Goal: Task Accomplishment & Management: Use online tool/utility

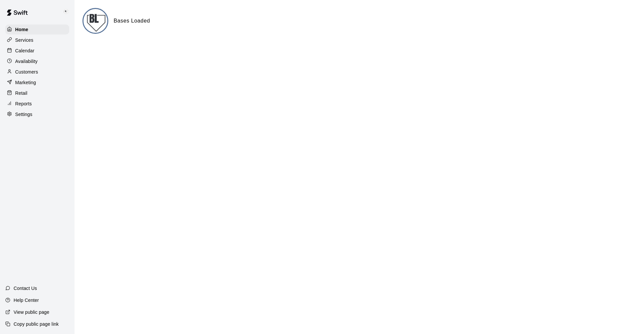
click at [20, 37] on div "Services" at bounding box center [37, 40] width 64 height 10
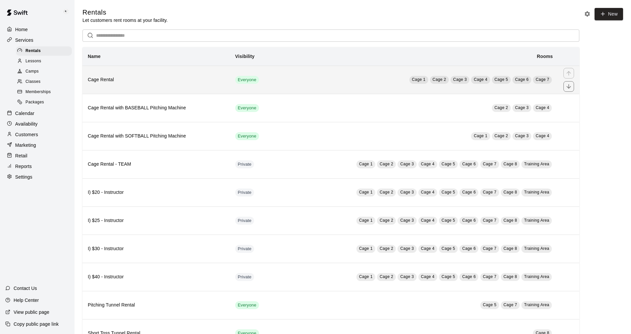
click at [160, 79] on h6 "Cage Rental" at bounding box center [156, 79] width 137 height 7
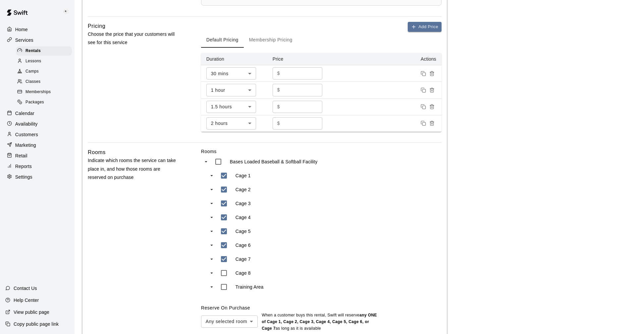
scroll to position [410, 0]
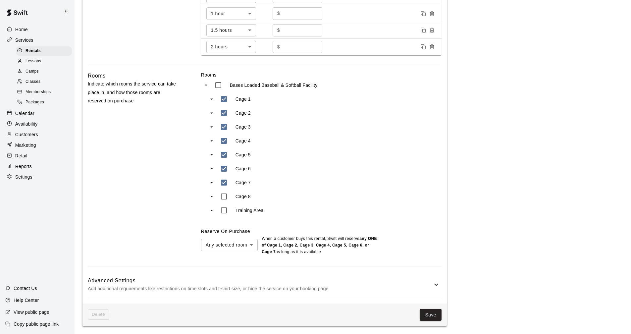
click at [307, 288] on icon at bounding box center [436, 284] width 8 height 8
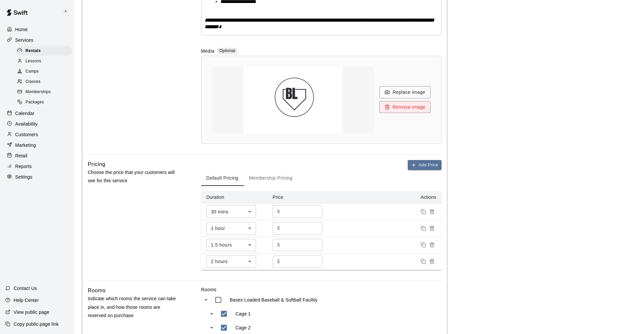
scroll to position [125, 0]
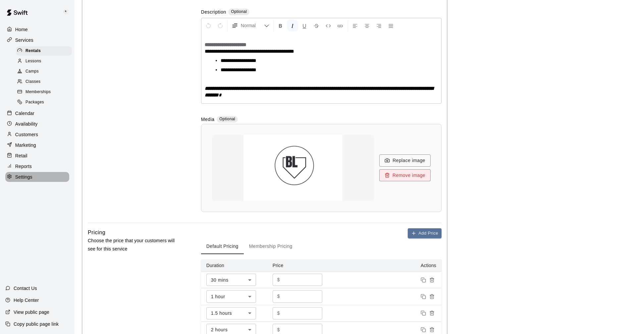
click at [32, 180] on p "Settings" at bounding box center [23, 176] width 17 height 7
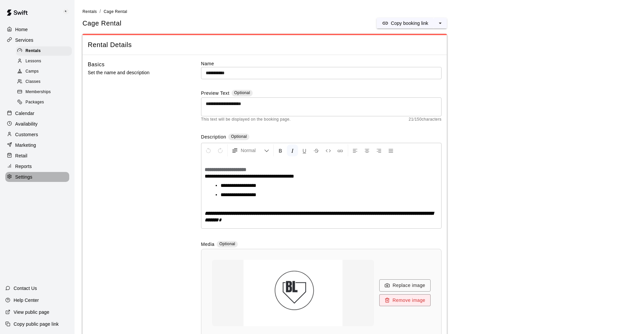
select select "**"
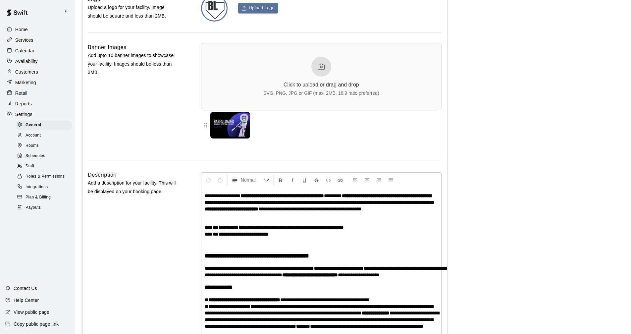
scroll to position [1352, 0]
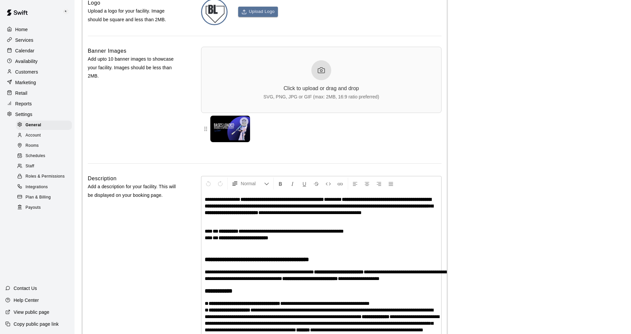
click at [35, 137] on span "Account" at bounding box center [32, 135] width 15 height 7
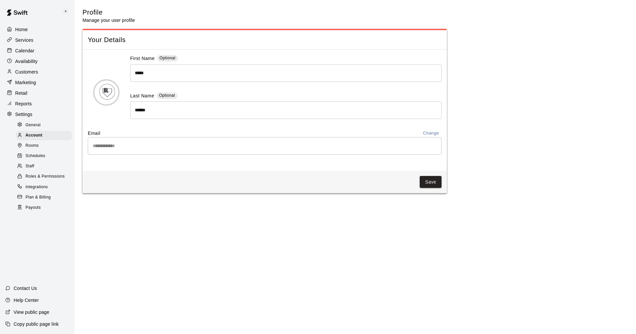
click at [35, 148] on span "Rooms" at bounding box center [31, 145] width 13 height 7
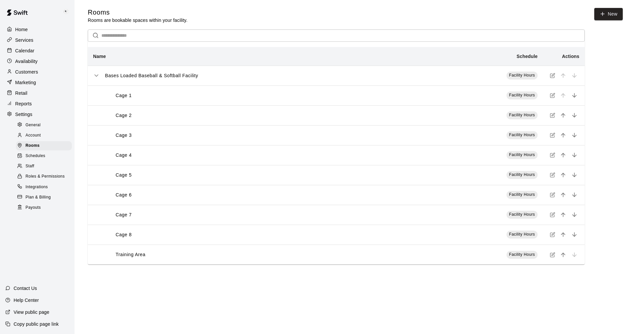
click at [32, 159] on span "Schedules" at bounding box center [35, 156] width 20 height 7
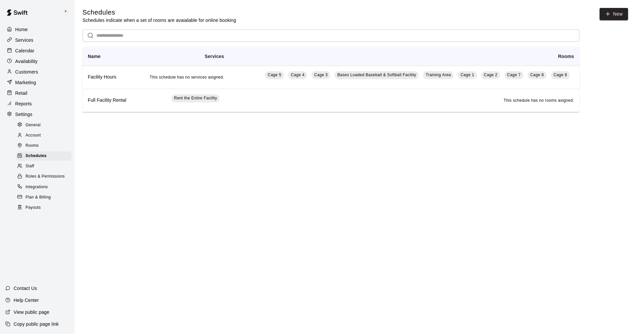
click at [29, 170] on span "Staff" at bounding box center [29, 166] width 9 height 7
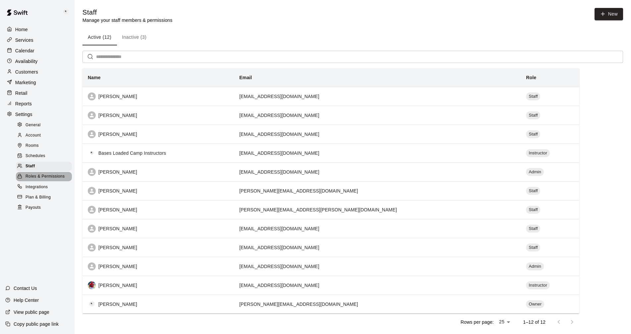
click at [31, 180] on span "Roles & Permissions" at bounding box center [44, 176] width 39 height 7
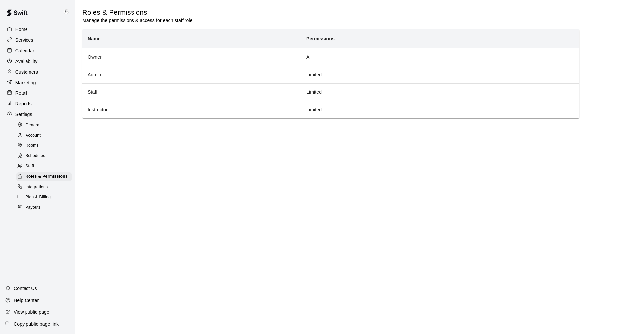
click at [34, 190] on span "Integrations" at bounding box center [36, 187] width 23 height 7
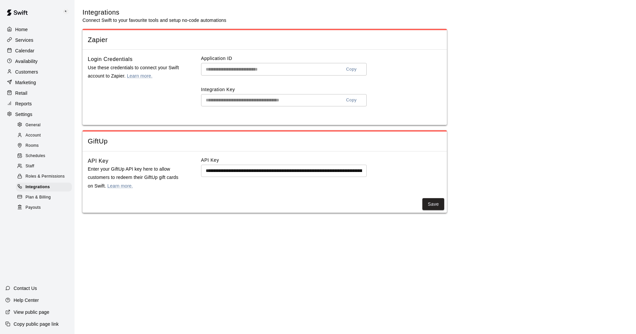
click at [35, 200] on span "Plan & Billing" at bounding box center [37, 197] width 25 height 7
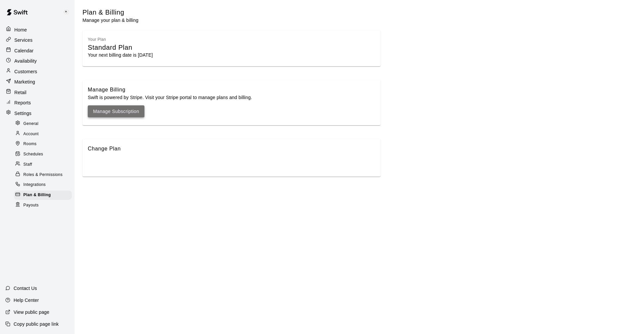
click at [112, 110] on link "Manage Subscription" at bounding box center [116, 111] width 46 height 8
click at [23, 99] on div "Reports" at bounding box center [37, 103] width 65 height 10
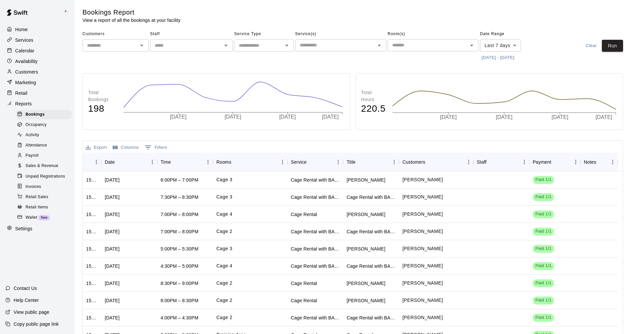
click at [25, 82] on p "Marketing" at bounding box center [25, 82] width 21 height 7
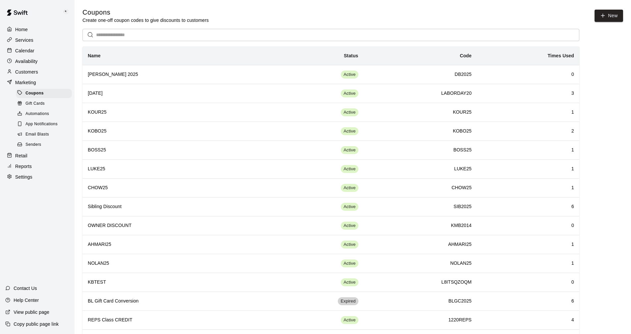
click at [35, 136] on span "Email Blasts" at bounding box center [37, 134] width 24 height 7
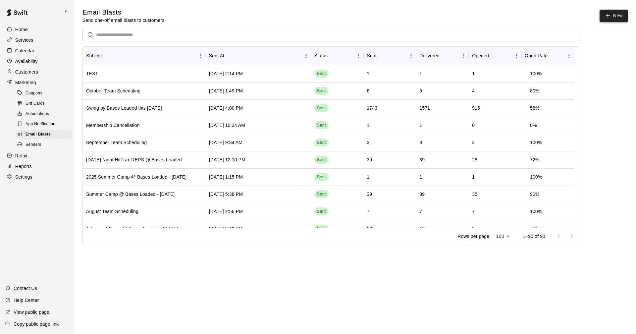
click at [609, 15] on icon at bounding box center [608, 16] width 6 height 6
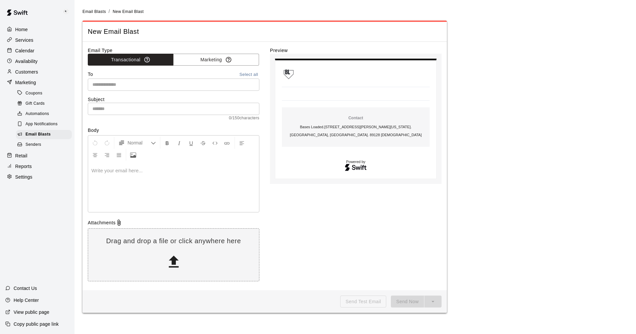
click at [120, 106] on input "text" at bounding box center [173, 109] width 171 height 12
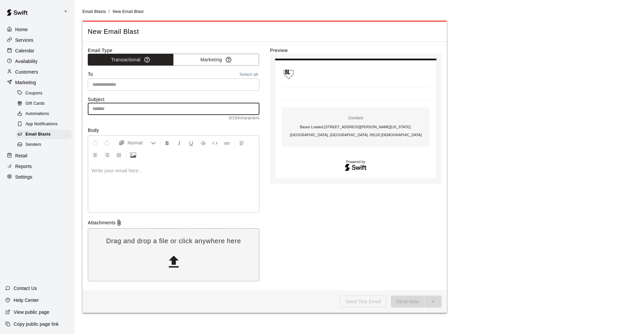
type input "**********"
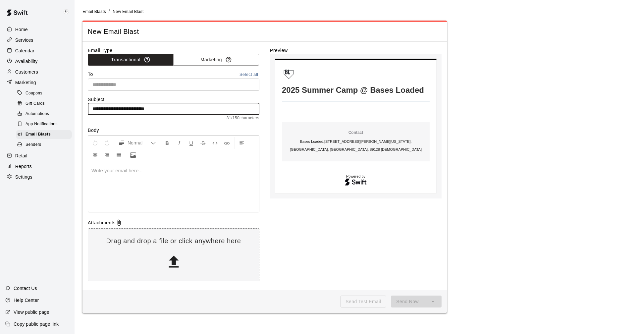
click at [120, 170] on p at bounding box center [173, 170] width 164 height 7
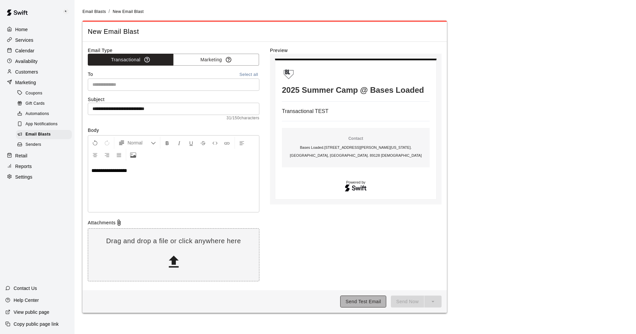
click at [364, 301] on button "Send Test Email" at bounding box center [363, 301] width 46 height 12
click at [203, 58] on button "Marketing" at bounding box center [216, 60] width 86 height 12
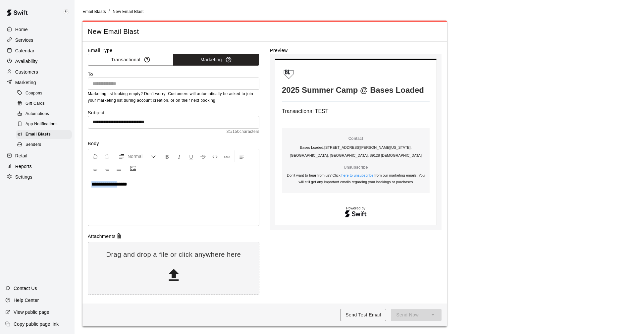
drag, startPoint x: 120, startPoint y: 185, endPoint x: 65, endPoint y: 184, distance: 55.0
click at [65, 184] on div "**********" at bounding box center [315, 167] width 631 height 334
click at [365, 312] on button "Send Test Email" at bounding box center [363, 315] width 46 height 12
click at [24, 28] on p "Home" at bounding box center [21, 29] width 13 height 7
